Goal: Check status: Check status

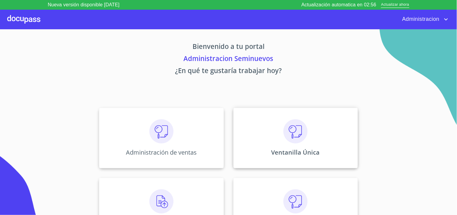
click at [284, 143] on img at bounding box center [296, 131] width 24 height 24
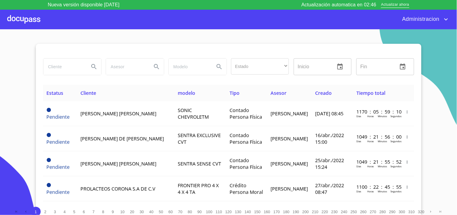
click at [62, 62] on input "search" at bounding box center [63, 66] width 41 height 16
type input "[PERSON_NAME]"
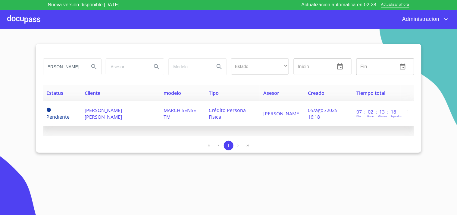
click at [125, 114] on td "[PERSON_NAME] [PERSON_NAME]" at bounding box center [120, 113] width 79 height 25
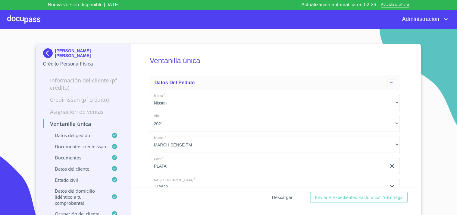
click at [275, 197] on span "Descargar" at bounding box center [282, 198] width 20 height 8
